Goal: Task Accomplishment & Management: Manage account settings

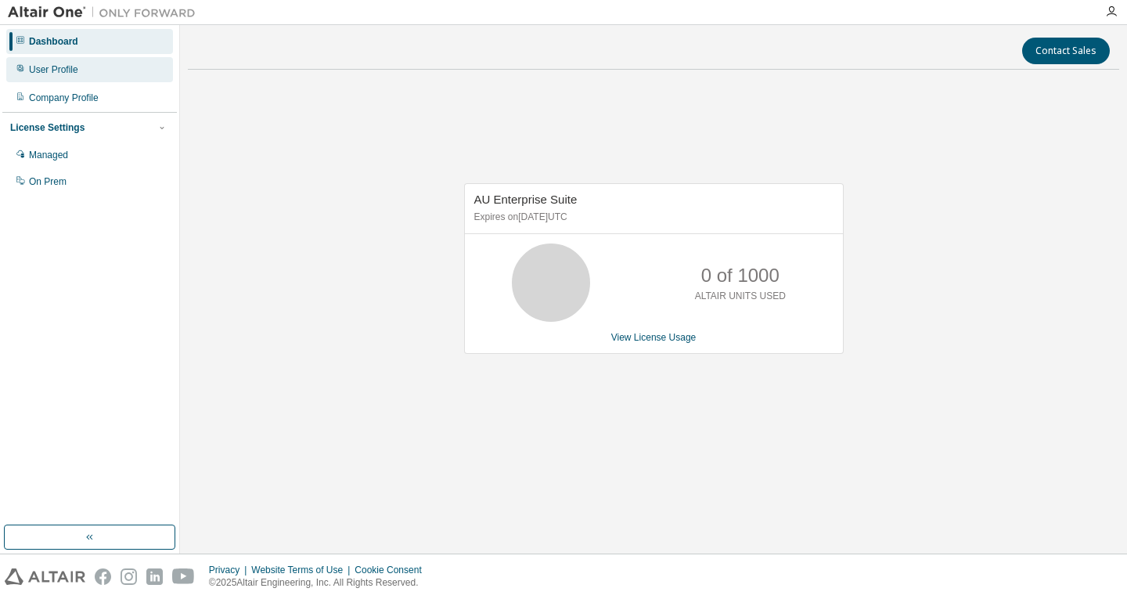
click at [59, 72] on div "User Profile" at bounding box center [53, 69] width 49 height 13
